Goal: Complete application form: Complete application form

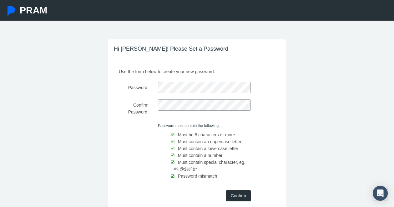
scroll to position [12, 0]
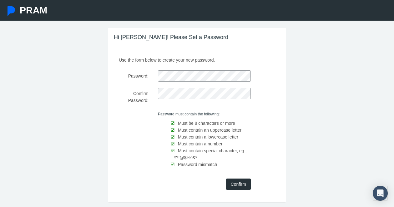
click at [238, 182] on input "Confirm" at bounding box center [238, 184] width 25 height 11
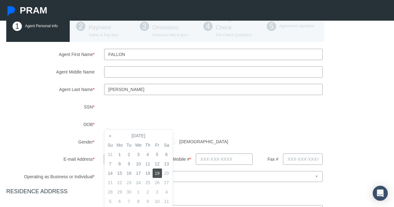
scroll to position [53, 0]
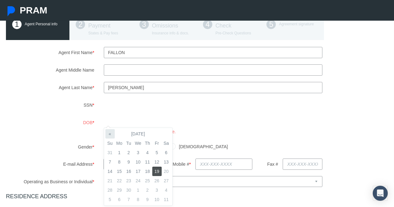
click at [110, 133] on th "«" at bounding box center [109, 133] width 9 height 9
click at [143, 133] on th "[DATE]" at bounding box center [138, 133] width 47 height 9
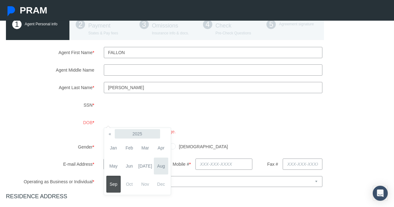
click at [144, 133] on th "2025" at bounding box center [137, 133] width 45 height 9
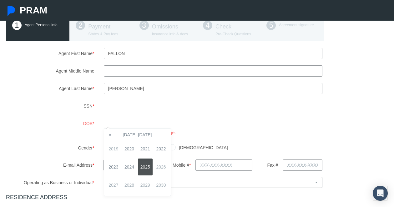
scroll to position [50, 0]
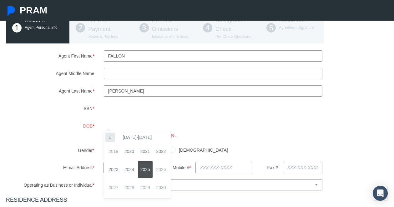
click at [111, 137] on th "«" at bounding box center [109, 137] width 9 height 9
click at [111, 138] on th "«" at bounding box center [109, 137] width 9 height 9
click at [116, 169] on span "1983" at bounding box center [113, 169] width 15 height 17
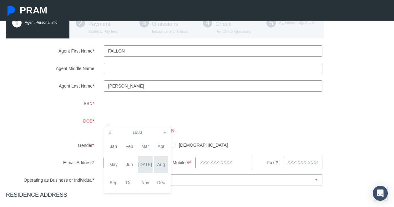
scroll to position [56, 0]
click at [145, 182] on span "Nov" at bounding box center [145, 182] width 15 height 17
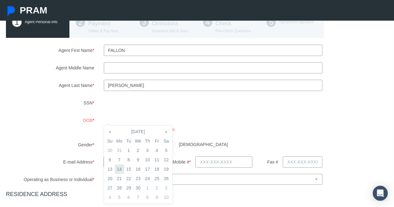
click at [119, 169] on td "14" at bounding box center [119, 168] width 9 height 9
click at [230, 138] on div "Agent First Name * [GEOGRAPHIC_DATA] Agent Middle Name Agent Last Name * * *" at bounding box center [196, 193] width 381 height 296
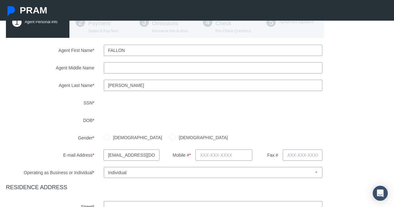
click at [169, 137] on input "[DEMOGRAPHIC_DATA]" at bounding box center [172, 137] width 6 height 6
radio input "true"
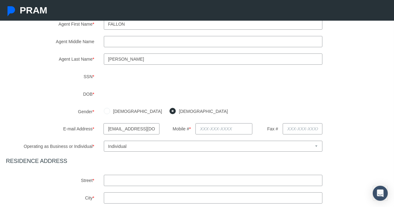
scroll to position [86, 0]
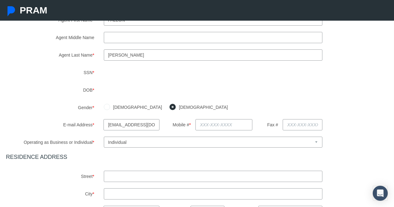
click at [215, 130] on input "text" at bounding box center [223, 124] width 57 height 11
type input "[PHONE_NUMBER]"
click at [249, 108] on div "[DEMOGRAPHIC_DATA] [DEMOGRAPHIC_DATA]" at bounding box center [245, 107] width 293 height 11
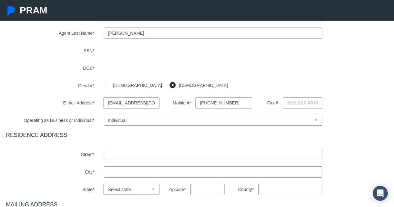
scroll to position [151, 0]
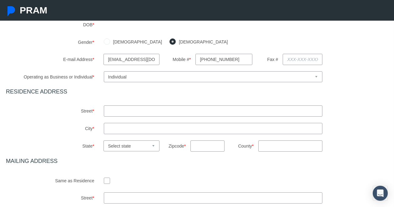
click at [227, 114] on input "text" at bounding box center [213, 110] width 219 height 11
type input "[STREET_ADDRESS]"
click at [219, 125] on input "text" at bounding box center [213, 128] width 219 height 11
type input "Gastonia"
select select "NC"
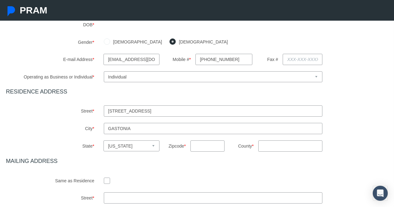
click at [207, 147] on input "text" at bounding box center [207, 145] width 34 height 11
type input "28052"
click at [282, 146] on input "County *" at bounding box center [290, 145] width 64 height 11
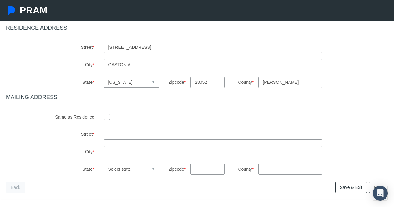
scroll to position [216, 0]
type input "[PERSON_NAME]"
click at [106, 116] on input "checkbox" at bounding box center [107, 116] width 6 height 6
checkbox input "true"
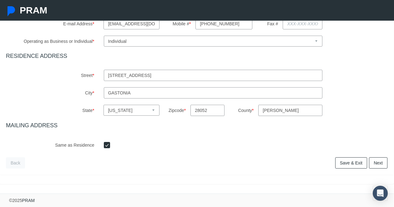
scroll to position [186, 0]
click at [383, 163] on link "Next" at bounding box center [378, 163] width 18 height 11
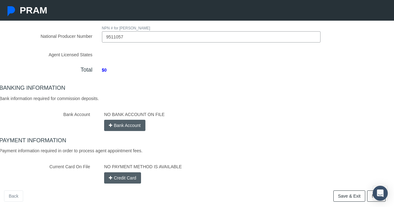
scroll to position [80, 2]
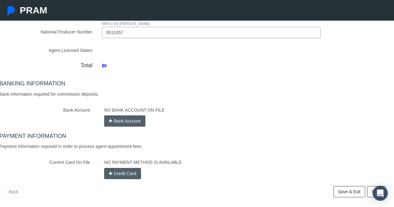
type input "9511057"
click at [130, 120] on div "NO BANK ACCOUNT ON FILE Bank Account" at bounding box center [244, 115] width 291 height 22
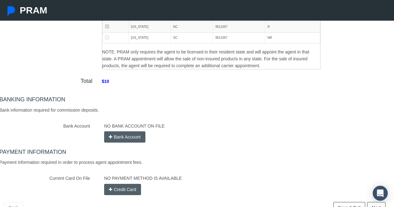
scroll to position [137, 2]
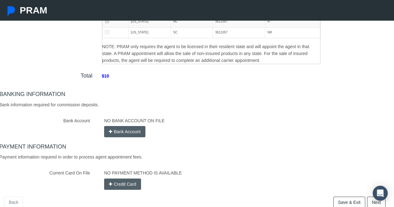
click at [127, 128] on button "Bank Account" at bounding box center [124, 131] width 41 height 11
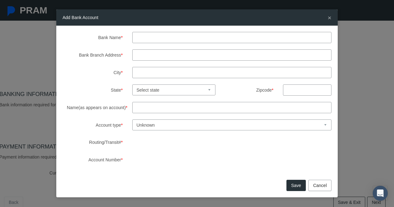
click at [186, 40] on input "Bank Name *" at bounding box center [231, 37] width 199 height 11
type input "[PERSON_NAME] fargo"
click at [182, 54] on input "Bank Branch Address *" at bounding box center [231, 54] width 199 height 11
click at [211, 108] on input "Name(as appears on account) *" at bounding box center [231, 107] width 199 height 11
type input "[PERSON_NAME]"
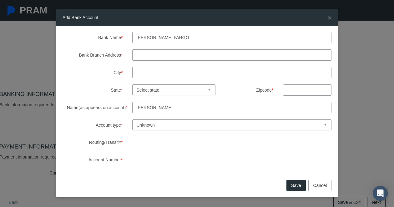
click at [183, 57] on input "Bank Branch Address *" at bounding box center [231, 54] width 199 height 11
type input "[STREET_ADDRESS][PERSON_NAME]"
type input "gastonia"
click at [349, 15] on div "Add Bank Account × Bank Name * [PERSON_NAME] fargo Bank Branch Address * [STREE…" at bounding box center [197, 103] width 394 height 207
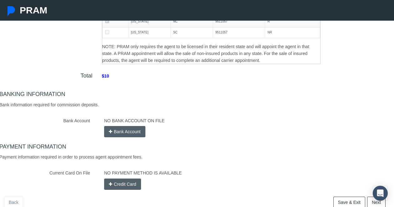
click at [128, 127] on button "Bank Account" at bounding box center [124, 131] width 41 height 11
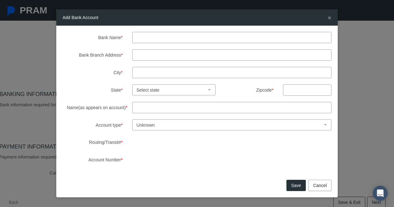
click at [200, 39] on input "Bank Name *" at bounding box center [231, 37] width 199 height 11
type input "[PERSON_NAME] fargo"
type input "[STREET_ADDRESS][PERSON_NAME]"
type input "gastonia"
select select "NC"
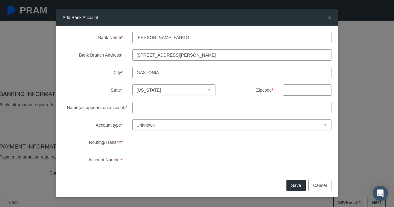
click at [304, 88] on input "text" at bounding box center [307, 89] width 48 height 11
type input "28054"
click at [261, 109] on input "Name(as appears on account) *" at bounding box center [231, 107] width 199 height 11
type input "[PERSON_NAME]"
select select "1"
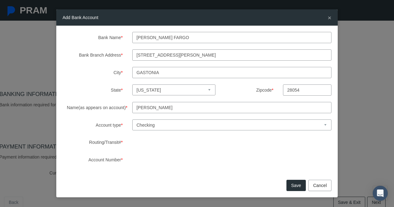
click at [291, 185] on button "Save" at bounding box center [295, 185] width 19 height 11
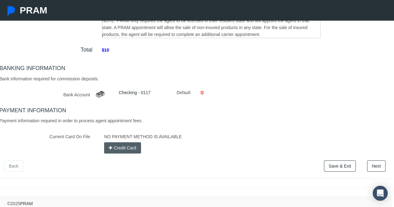
scroll to position [162, 2]
click at [122, 146] on button "Credit Card" at bounding box center [122, 148] width 37 height 11
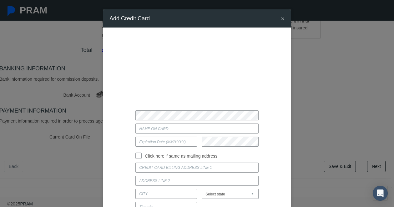
type input "[PERSON_NAME]"
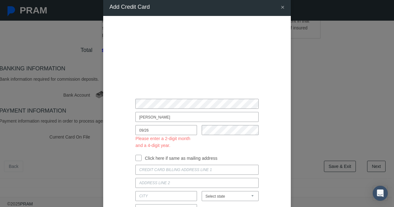
scroll to position [12, 0]
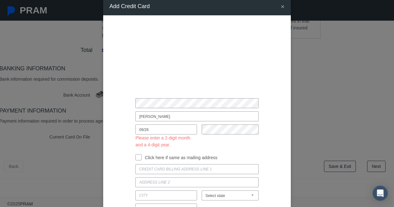
drag, startPoint x: 172, startPoint y: 129, endPoint x: 115, endPoint y: 129, distance: 56.6
click at [217, 139] on div at bounding box center [228, 136] width 62 height 24
click at [147, 130] on input "09 / 26" at bounding box center [166, 129] width 62 height 10
click at [146, 130] on input "09 / 26" at bounding box center [166, 129] width 62 height 10
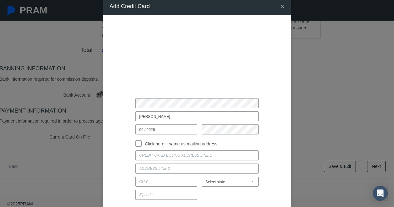
scroll to position [27, 0]
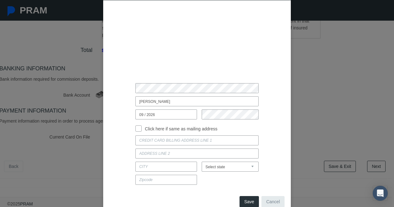
type input "09 / 2026"
click at [139, 127] on input "Click here if same as mailing address" at bounding box center [138, 128] width 6 height 6
checkbox input "true"
type input "[STREET_ADDRESS]"
type input "GASTONIA"
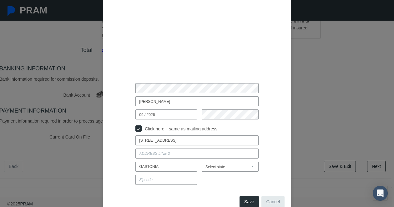
select select "NC"
type input "28052"
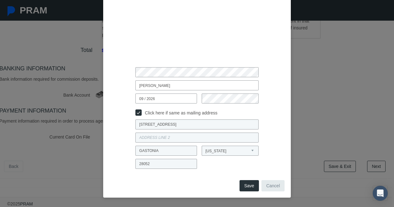
scroll to position [43, 0]
click at [249, 185] on button "Save" at bounding box center [248, 185] width 19 height 11
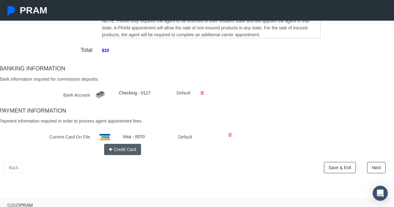
click at [377, 163] on link "Next" at bounding box center [376, 167] width 18 height 11
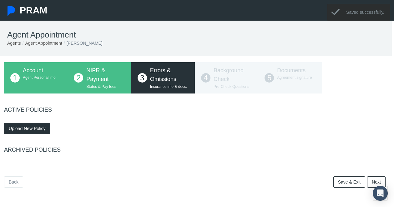
scroll to position [9, 2]
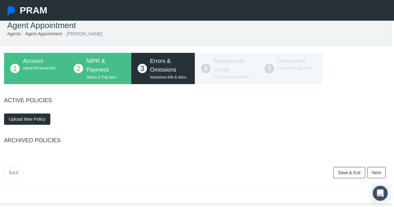
click at [20, 120] on span "Upload New Policy" at bounding box center [27, 119] width 37 height 5
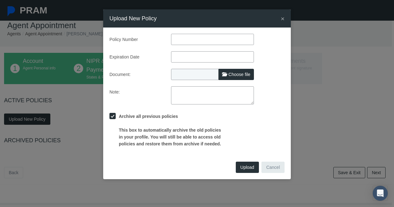
click at [196, 42] on input "text" at bounding box center [212, 39] width 83 height 11
paste input "MKLM7PLCA00105"
type input "MKLM7PLCA00105"
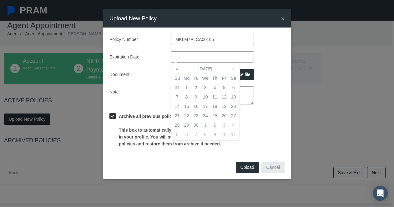
click at [201, 56] on input "text" at bounding box center [212, 56] width 83 height 11
click at [234, 69] on th "»" at bounding box center [233, 68] width 9 height 9
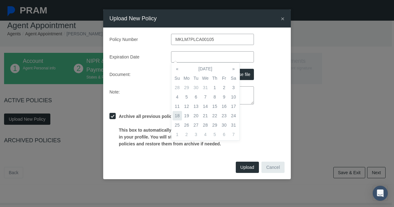
click at [178, 115] on td "18" at bounding box center [177, 115] width 9 height 9
type input "[DATE]"
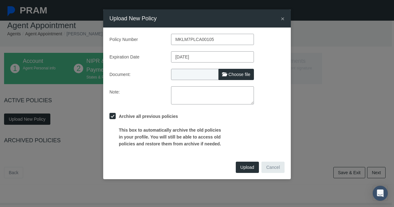
click at [279, 65] on div "Policy Number MKLM7PLCA00105 Expiration Date [DATE] Document: Choose file Note:" at bounding box center [196, 90] width 175 height 113
click at [240, 75] on span "Choose file" at bounding box center [240, 74] width 22 height 5
click at [240, 75] on input "Choose file" at bounding box center [212, 73] width 83 height 9
type input "C:\fakepath\EnO_Certificate_2025.pdf"
type input "EnO_Certificate_2025.pdf"
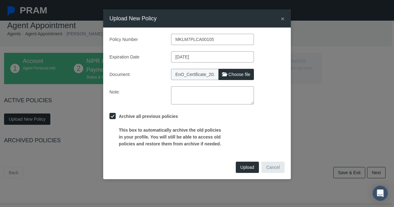
click at [243, 168] on span "Upload" at bounding box center [247, 167] width 14 height 5
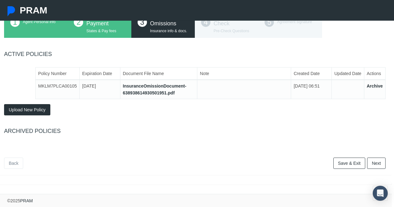
scroll to position [55, 2]
click at [376, 164] on link "Next" at bounding box center [376, 163] width 18 height 11
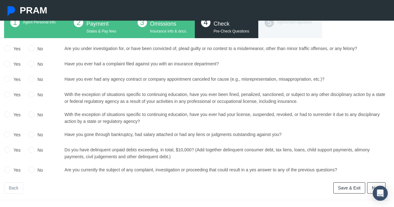
click at [32, 48] on input "No" at bounding box center [31, 48] width 6 height 6
radio input "true"
click at [31, 63] on input "No" at bounding box center [31, 63] width 6 height 6
radio input "true"
click at [31, 79] on input "No" at bounding box center [31, 79] width 6 height 6
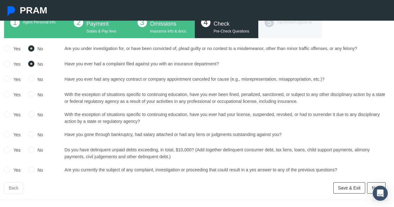
radio input "true"
click at [32, 92] on input "No" at bounding box center [31, 94] width 6 height 6
radio input "true"
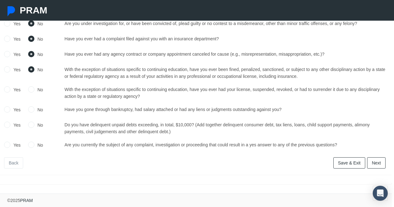
scroll to position [80, 2]
click at [31, 89] on input "No" at bounding box center [31, 89] width 6 height 6
radio input "true"
click at [30, 109] on input "No" at bounding box center [31, 109] width 6 height 6
radio input "true"
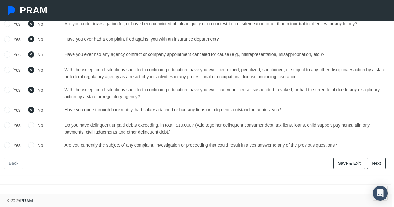
click at [29, 124] on input "No" at bounding box center [31, 125] width 6 height 6
radio input "true"
click at [30, 144] on input "No" at bounding box center [31, 145] width 6 height 6
radio input "true"
click at [377, 162] on link "Next" at bounding box center [376, 163] width 18 height 11
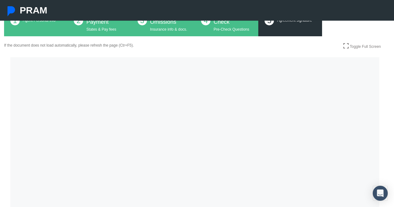
scroll to position [97, 2]
